Goal: Find specific page/section: Find specific page/section

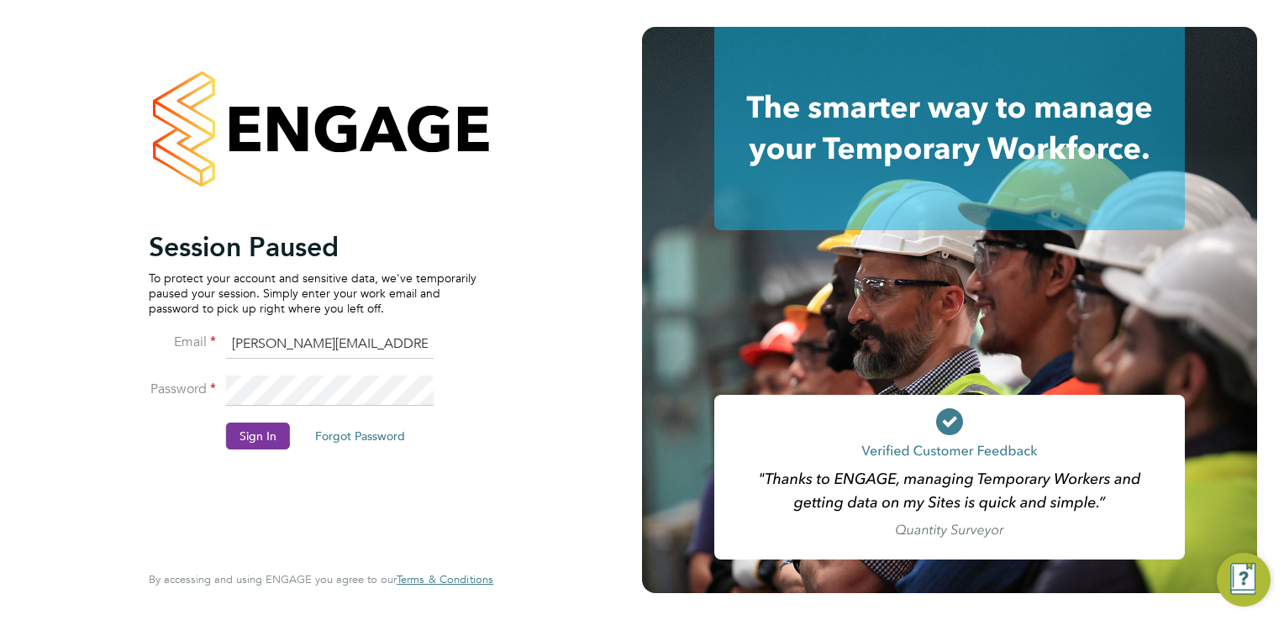
click at [264, 439] on button "Sign In" at bounding box center [258, 436] width 64 height 27
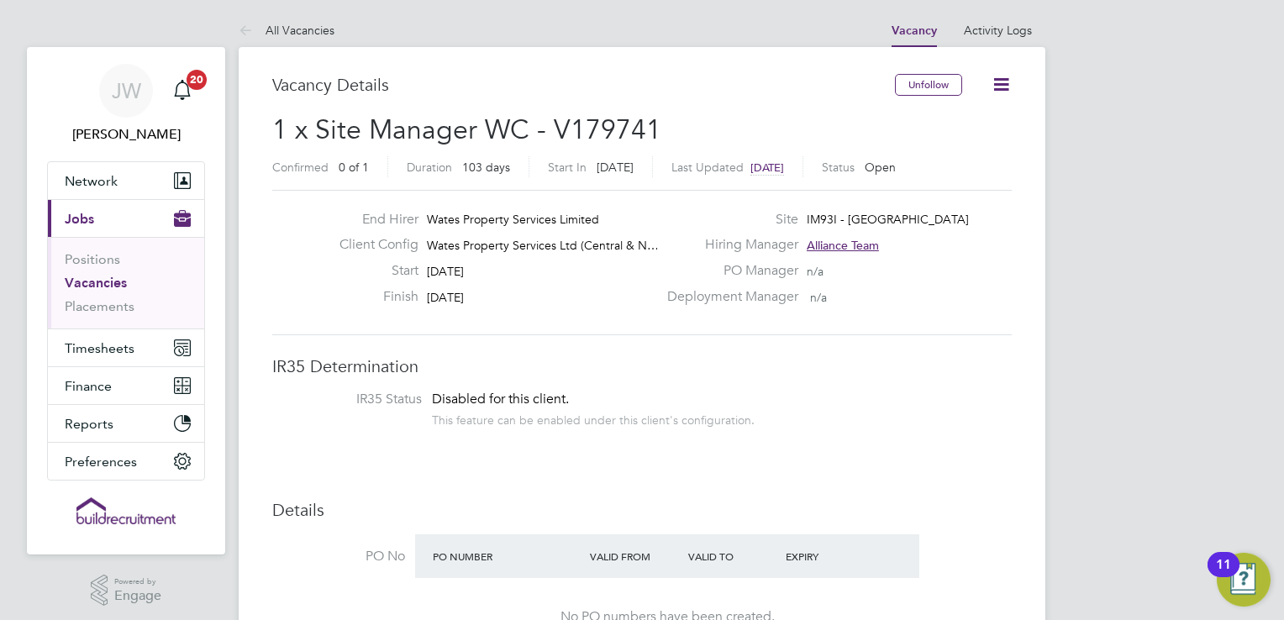
click at [71, 281] on link "Vacancies" at bounding box center [96, 283] width 62 height 16
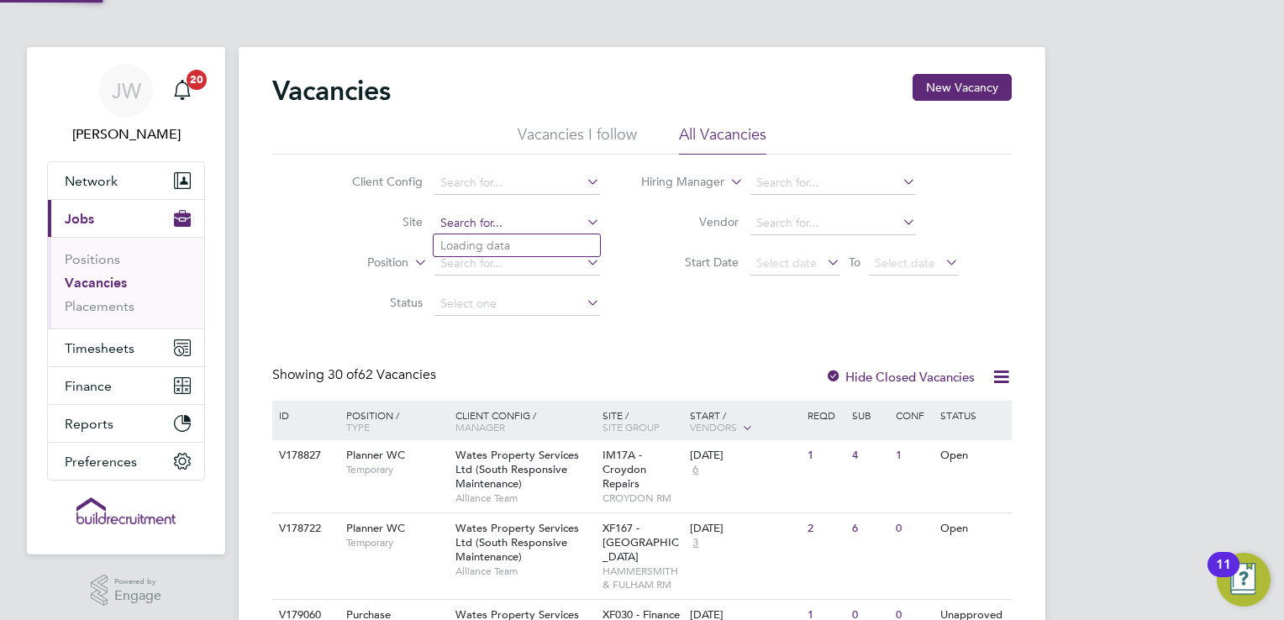
click at [514, 224] on input at bounding box center [517, 224] width 166 height 24
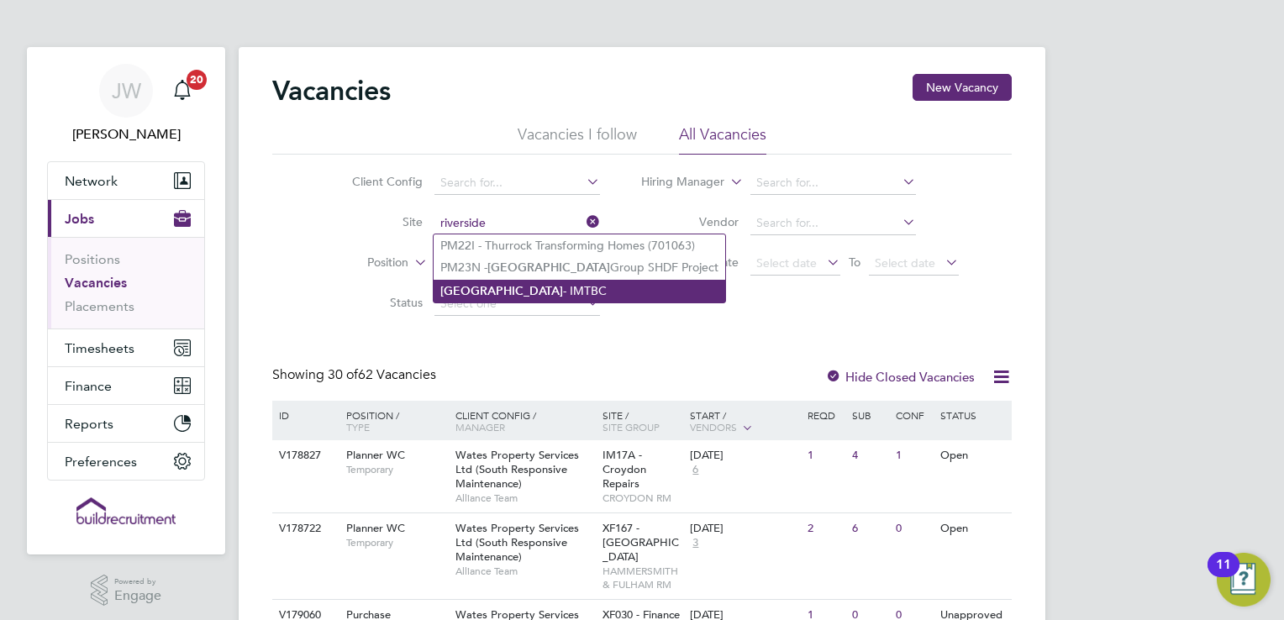
click at [515, 282] on li "Riverside - IMTBC" at bounding box center [580, 291] width 292 height 23
type input "Riverside - IMTBC"
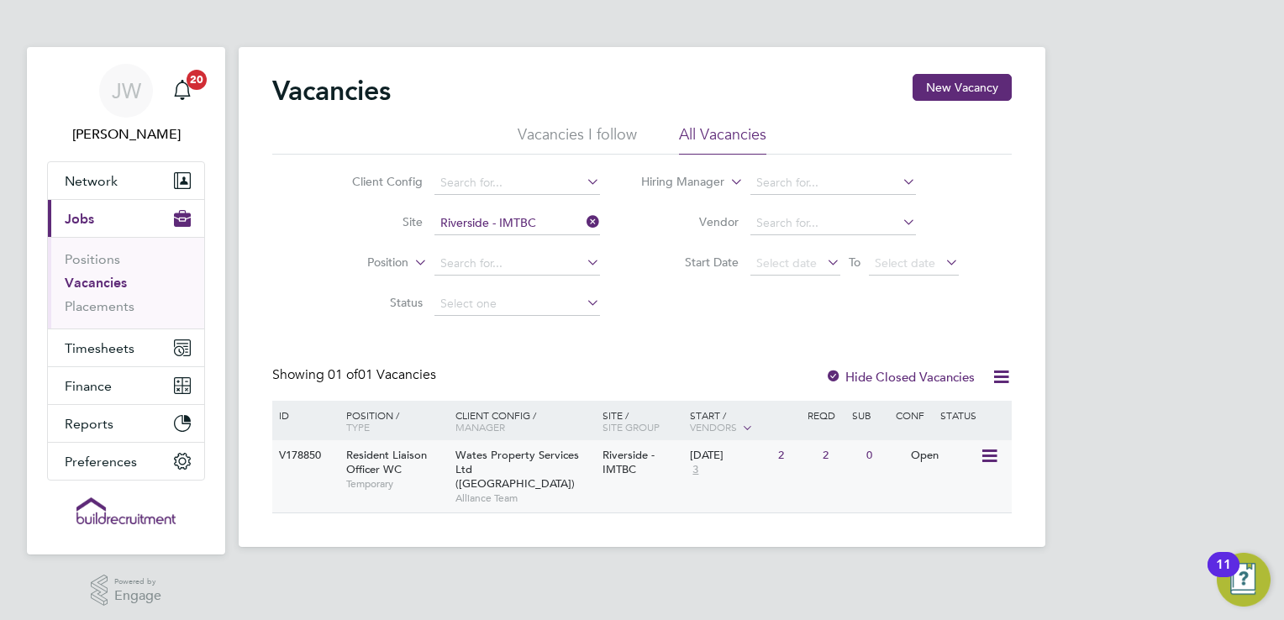
click at [484, 455] on span "Wates Property Services Ltd (Central & North)" at bounding box center [517, 469] width 124 height 43
